Goal: Communication & Community: Answer question/provide support

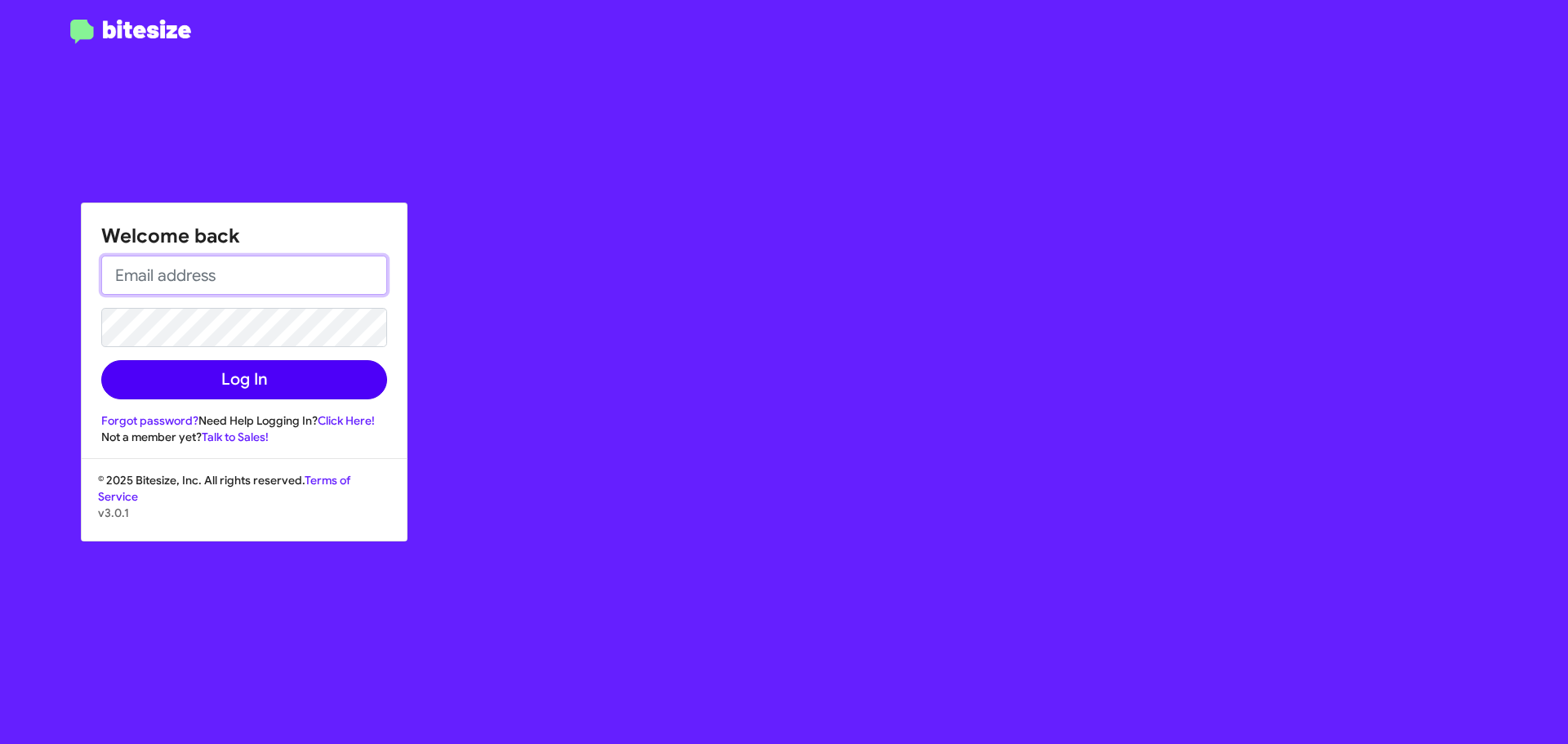
type input "[EMAIL_ADDRESS][DOMAIN_NAME]"
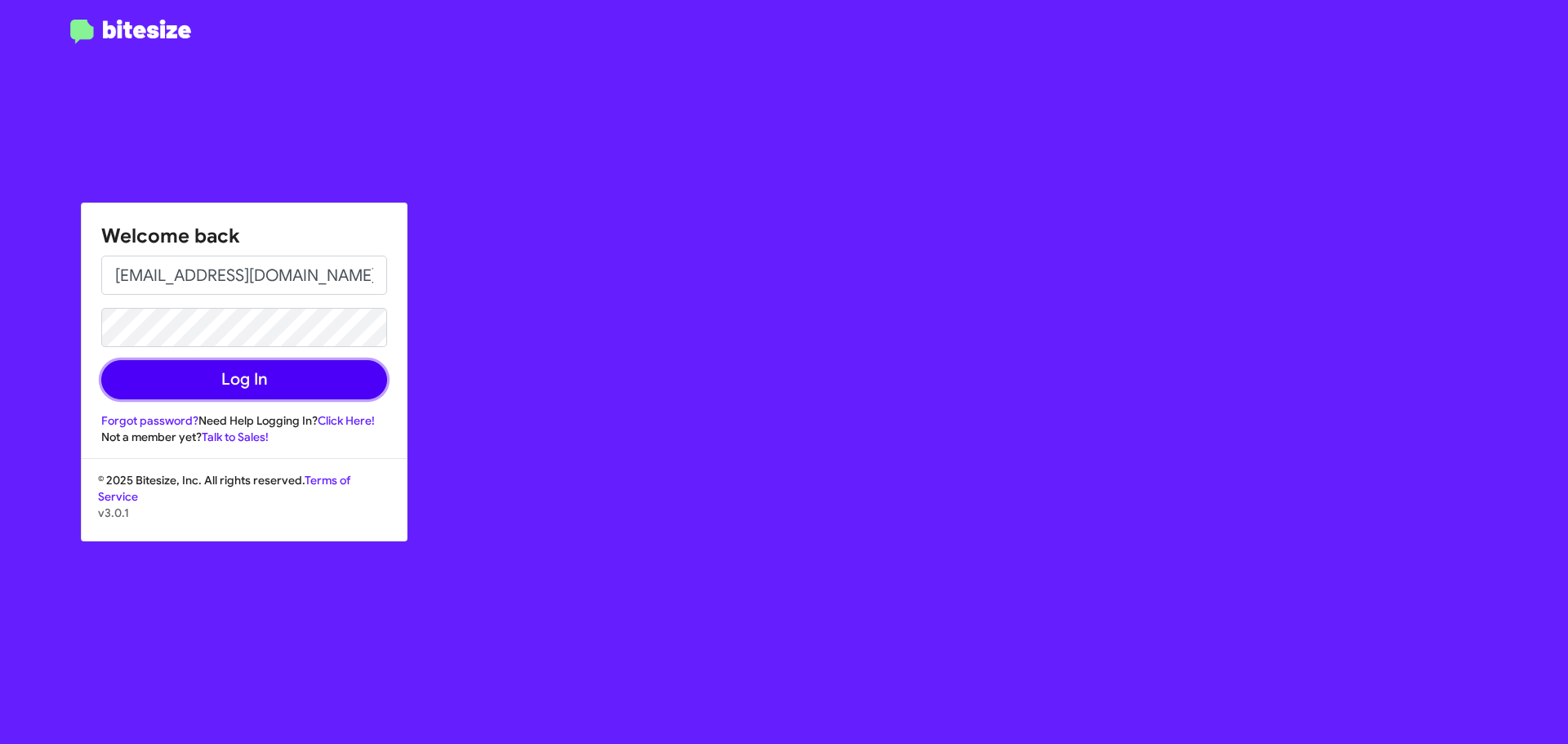
click at [249, 385] on button "Log In" at bounding box center [244, 380] width 286 height 40
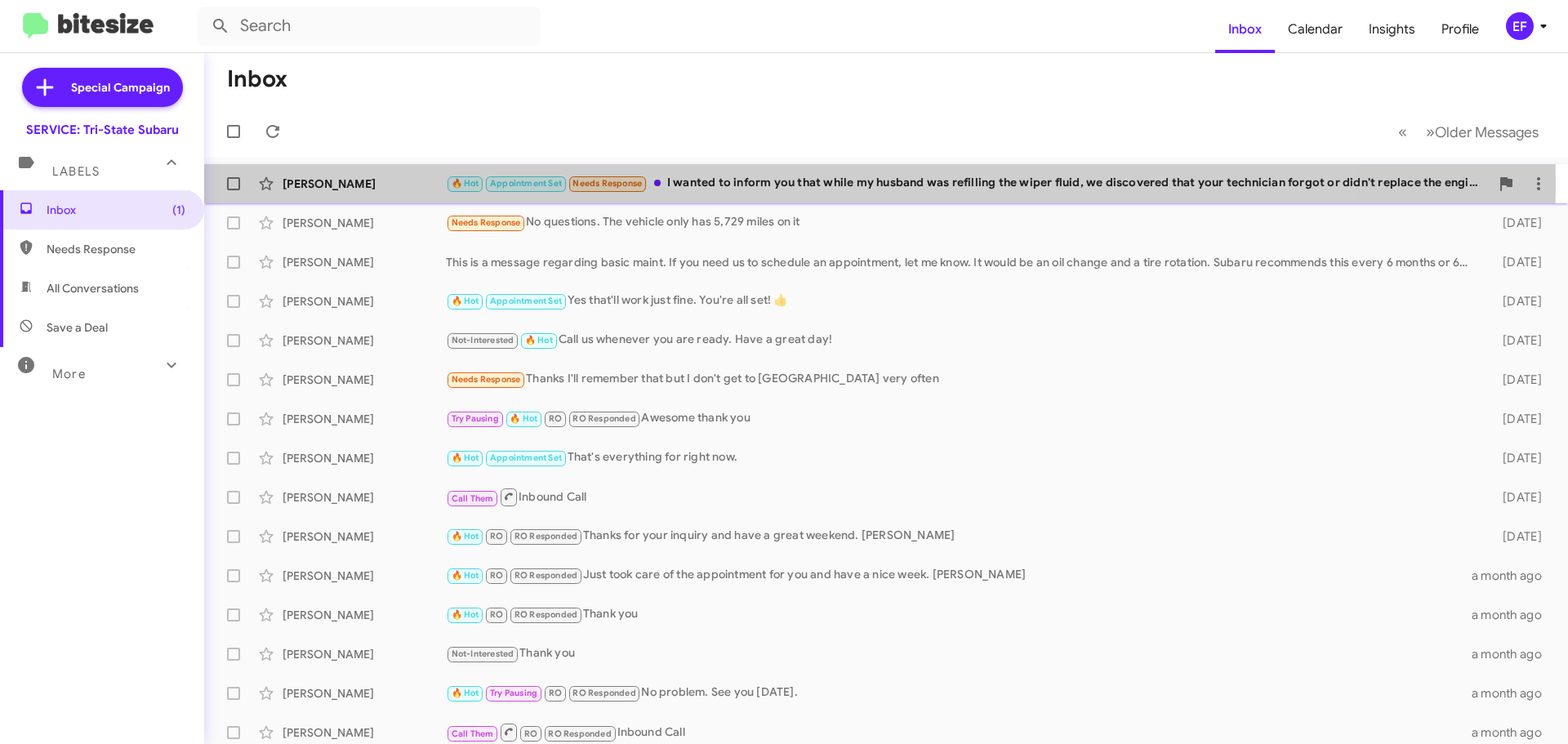
click at [731, 183] on div "🔥 Hot Appointment Set Needs Response I wanted to inform you that while my husba…" at bounding box center [968, 183] width 1044 height 19
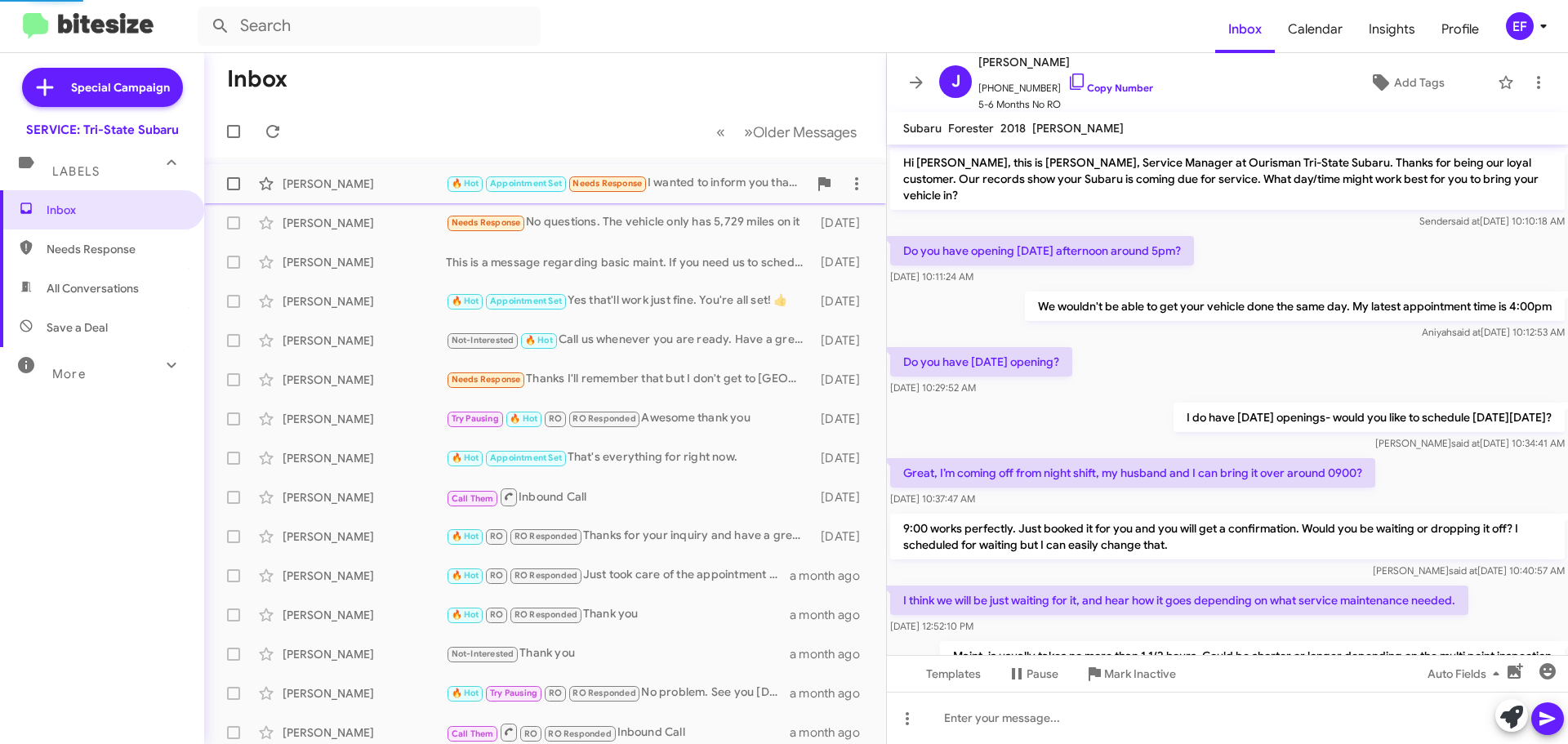
scroll to position [185, 0]
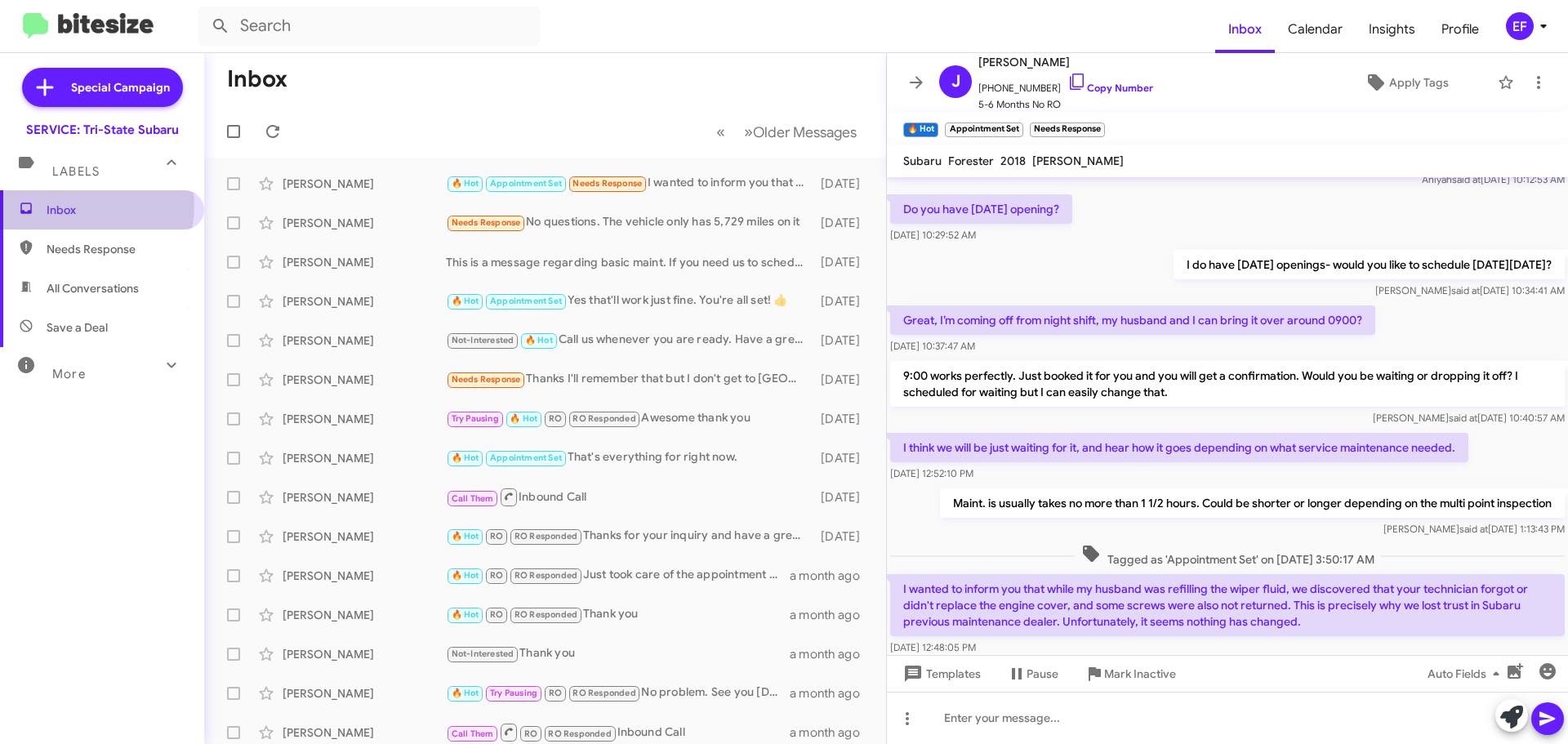
click at [67, 205] on span "Inbox" at bounding box center [116, 210] width 139 height 17
